Goal: Transaction & Acquisition: Book appointment/travel/reservation

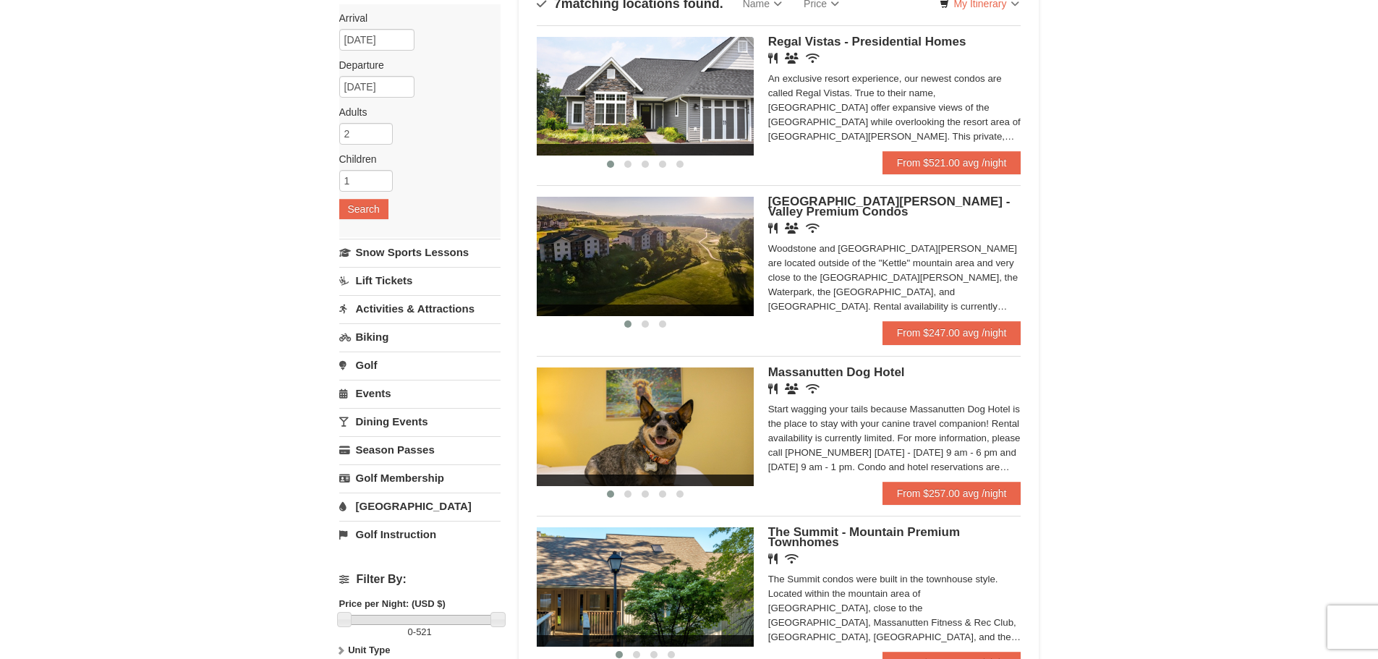
scroll to position [145, 0]
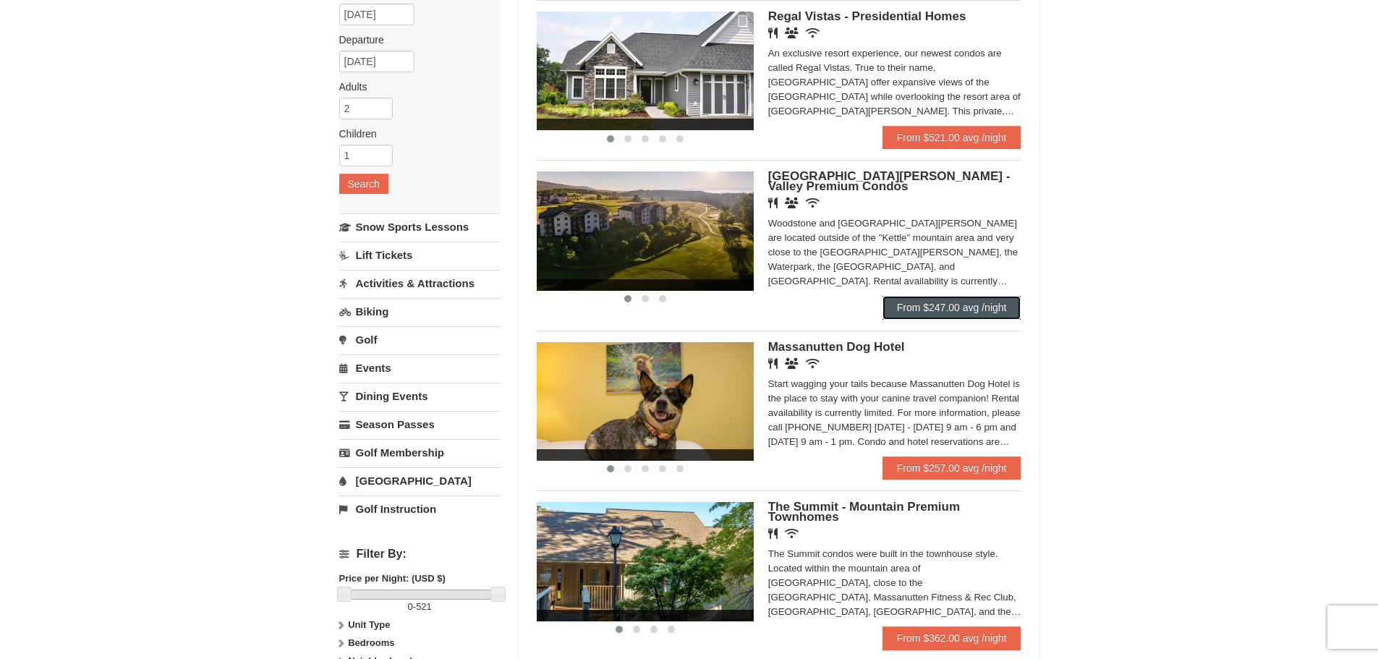
click at [957, 306] on link "From $247.00 avg /night" at bounding box center [952, 307] width 139 height 23
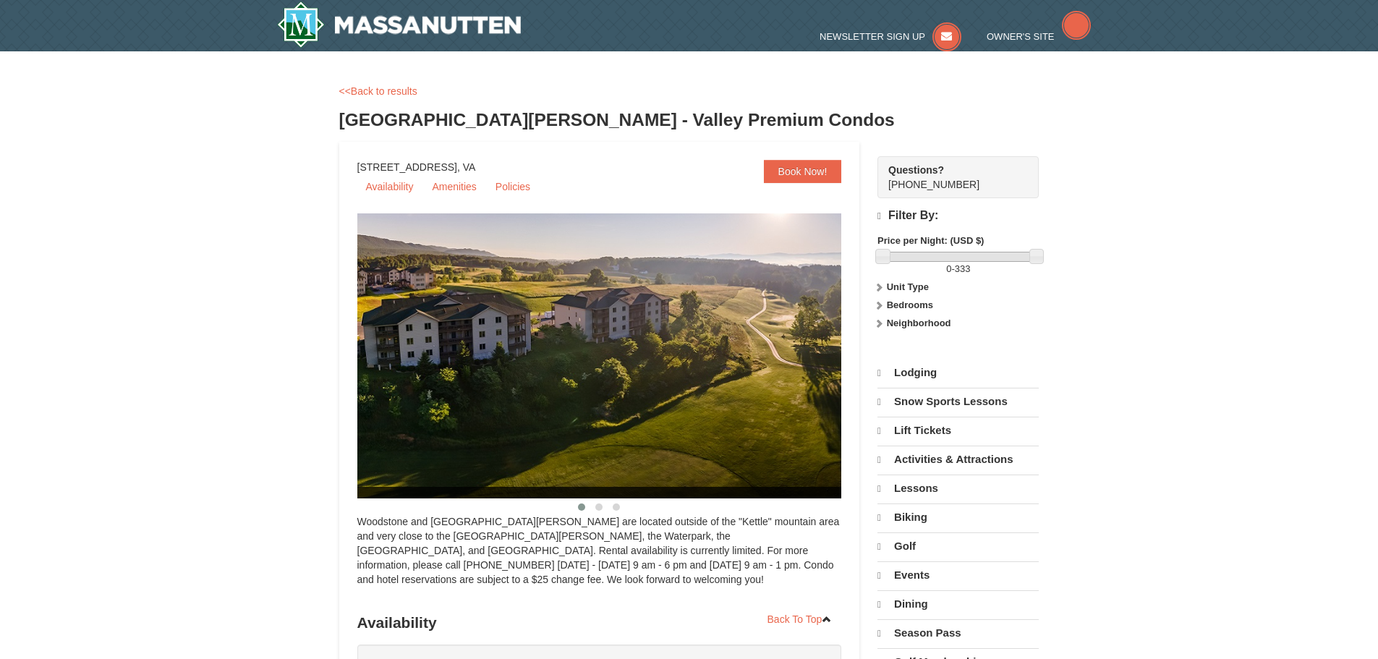
select select "10"
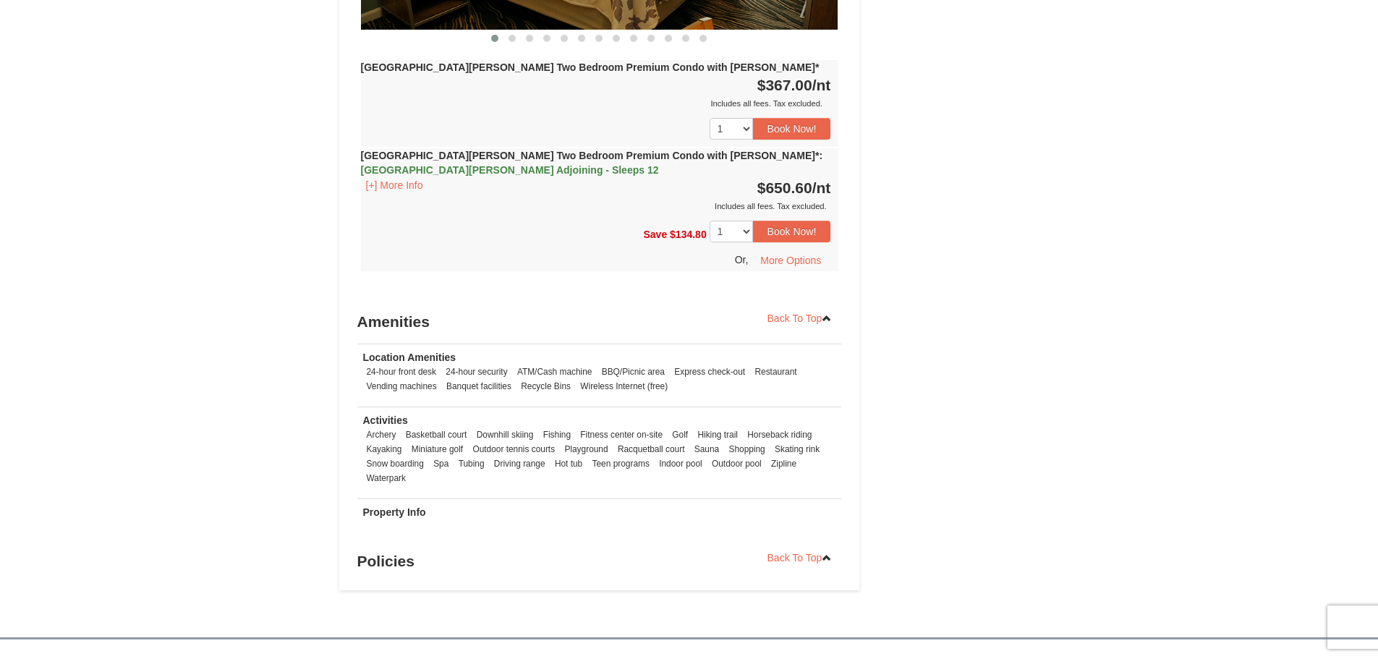
scroll to position [4096, 0]
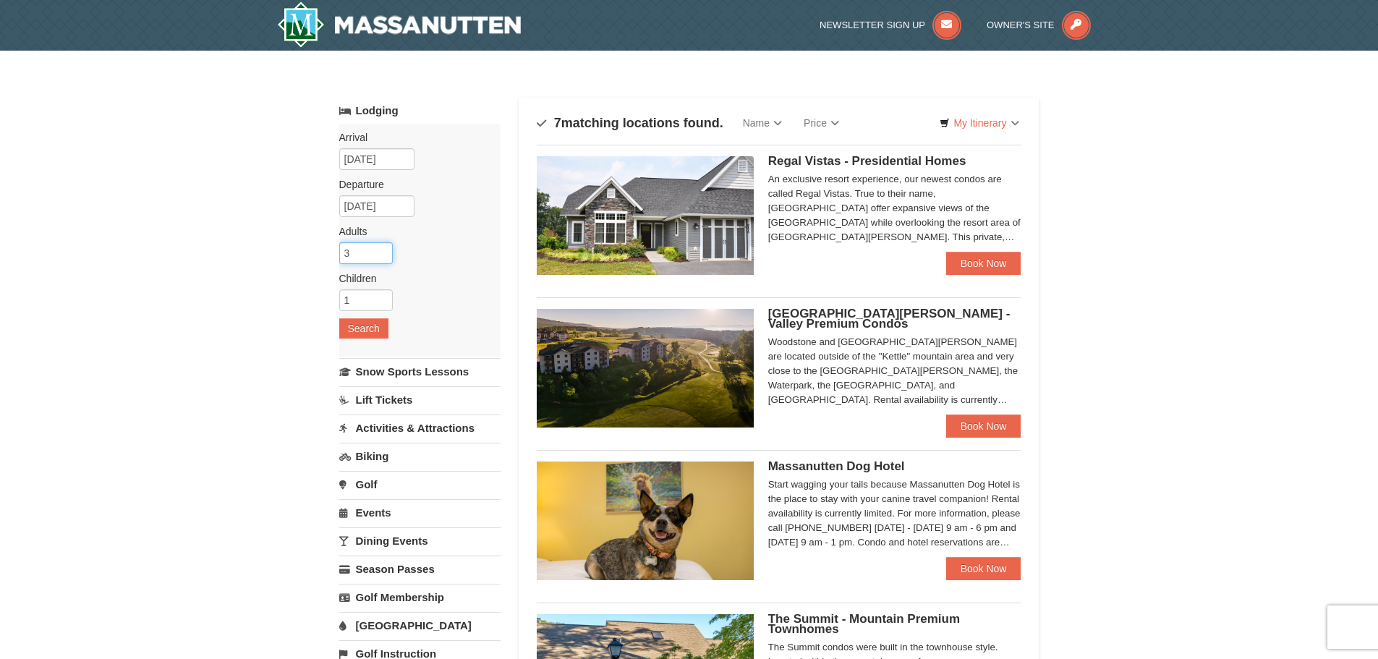
click at [382, 247] on input "3" at bounding box center [366, 253] width 54 height 22
type input "4"
click at [382, 247] on input "4" at bounding box center [366, 253] width 54 height 22
drag, startPoint x: 359, startPoint y: 292, endPoint x: 350, endPoint y: 293, distance: 8.8
click at [350, 293] on input "1" at bounding box center [366, 300] width 54 height 22
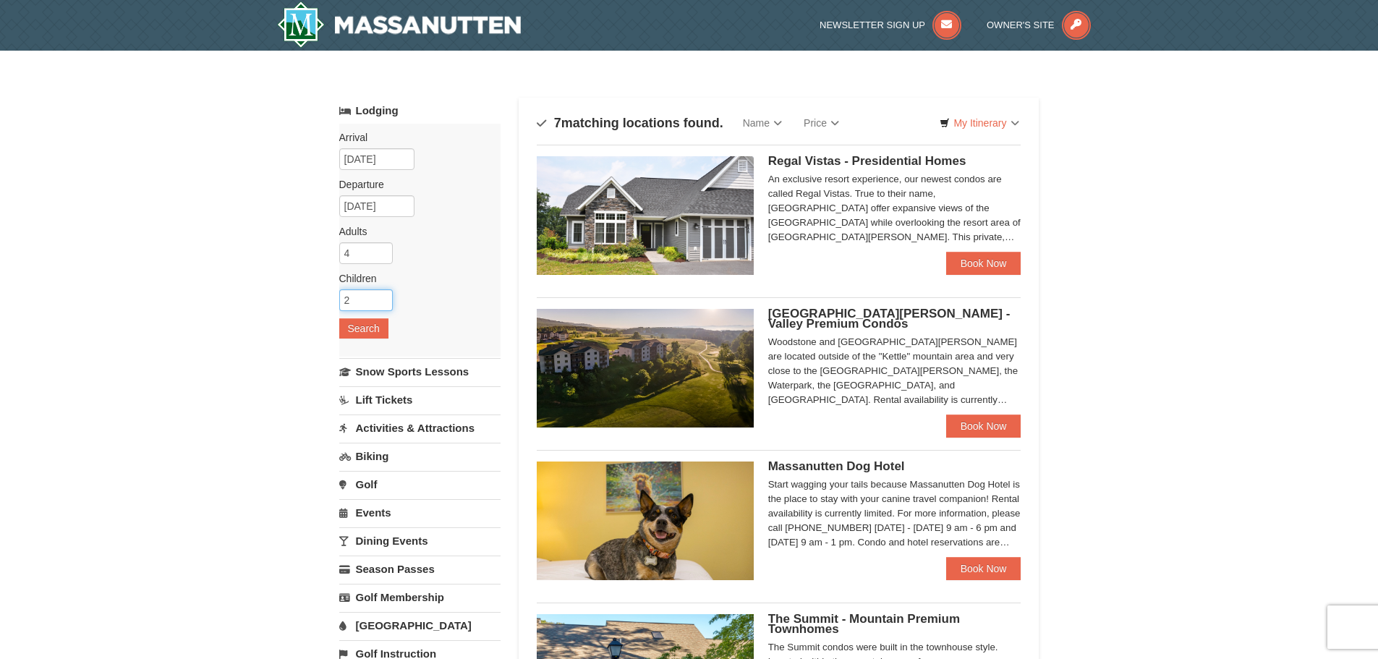
type input "2"
click at [381, 294] on input "2" at bounding box center [366, 300] width 54 height 22
click at [374, 330] on button "Search" at bounding box center [363, 328] width 49 height 20
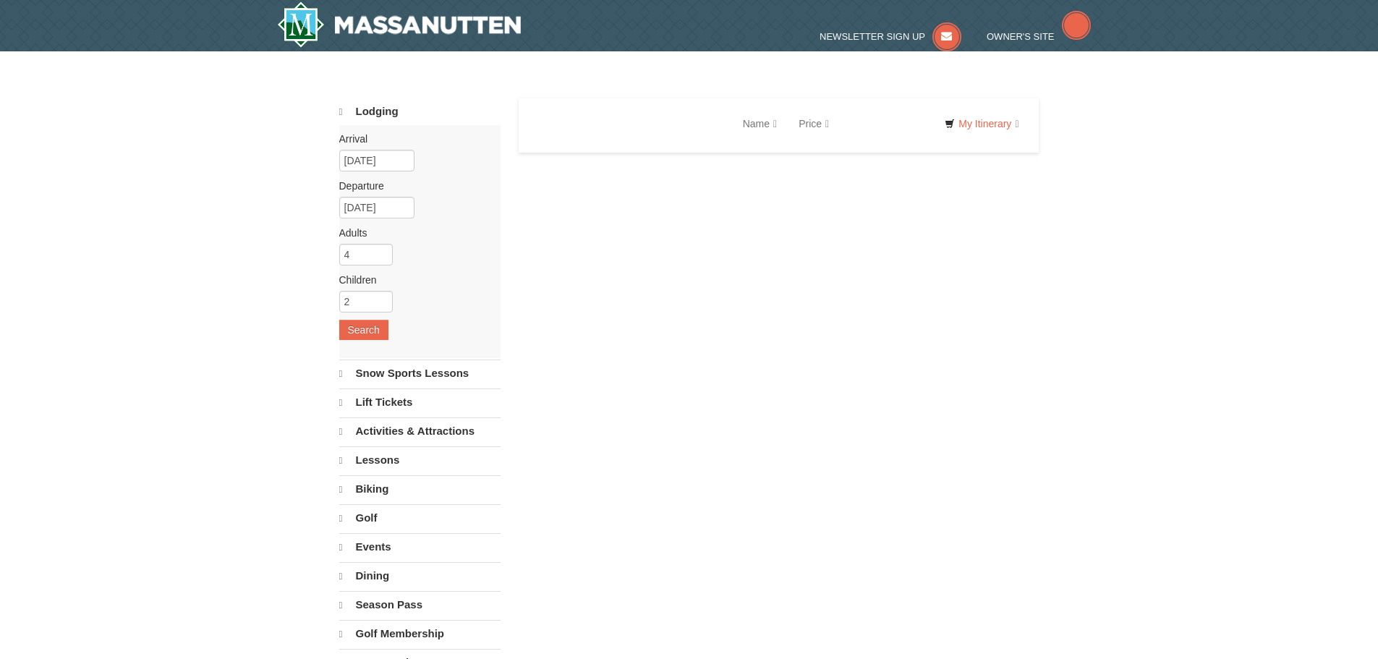
select select "10"
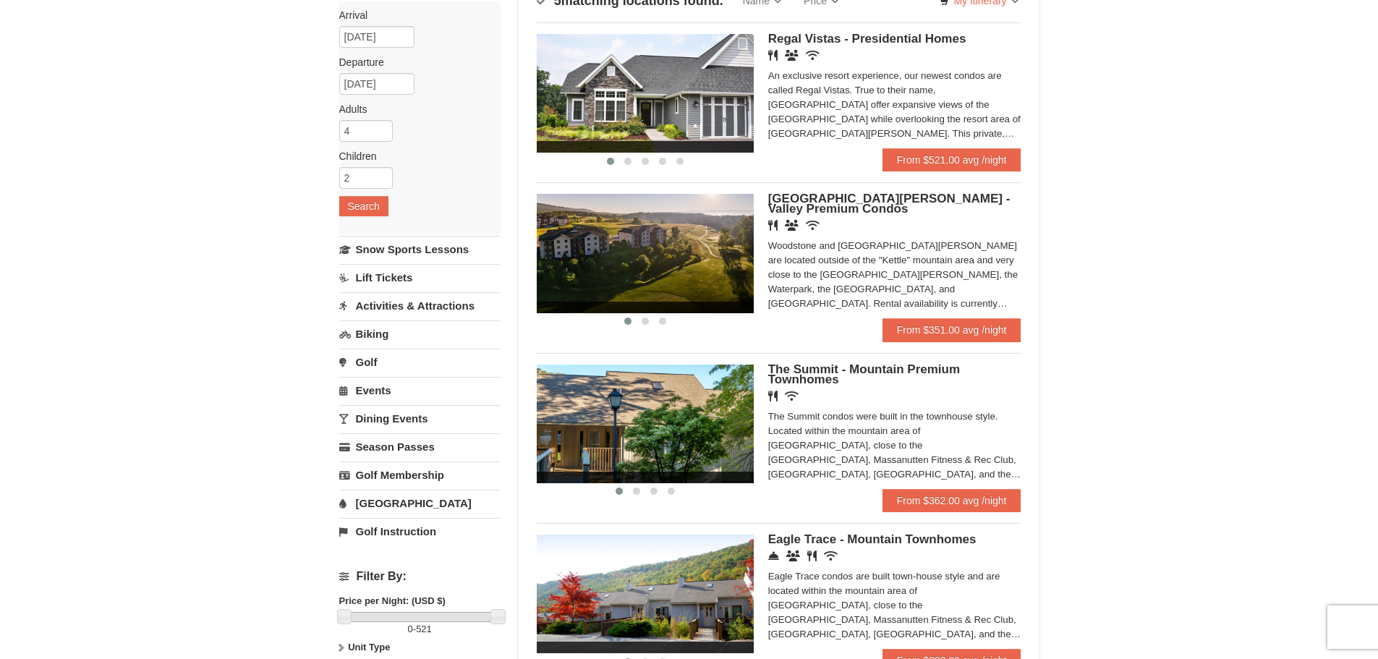
scroll to position [145, 0]
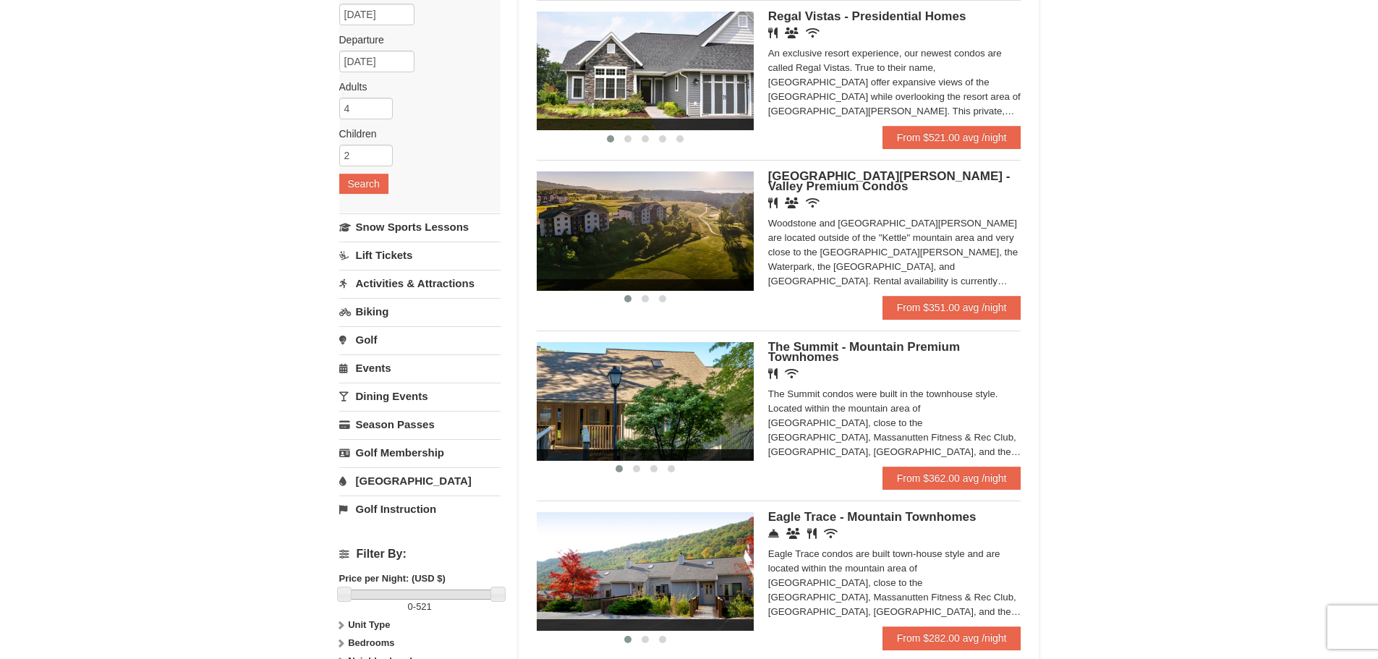
click at [800, 176] on span "[GEOGRAPHIC_DATA][PERSON_NAME] - Valley Premium Condos" at bounding box center [889, 181] width 242 height 24
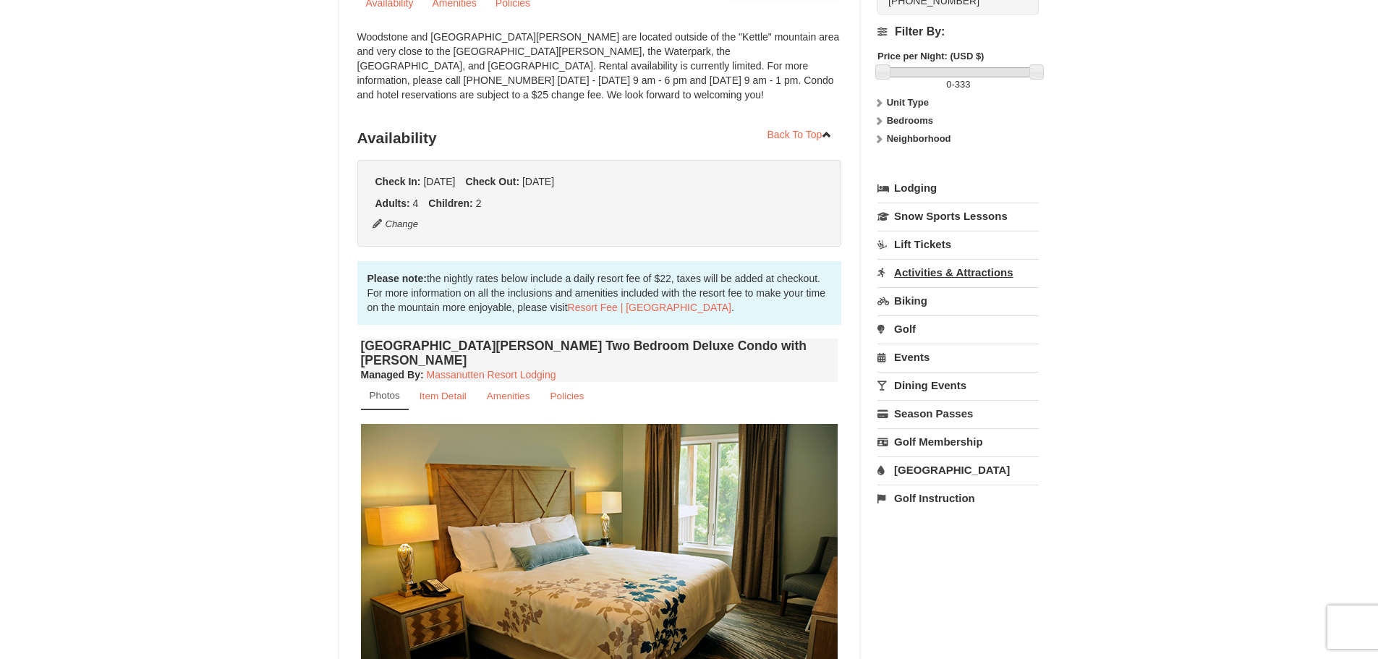
scroll to position [217, 0]
